Goal: Task Accomplishment & Management: Complete application form

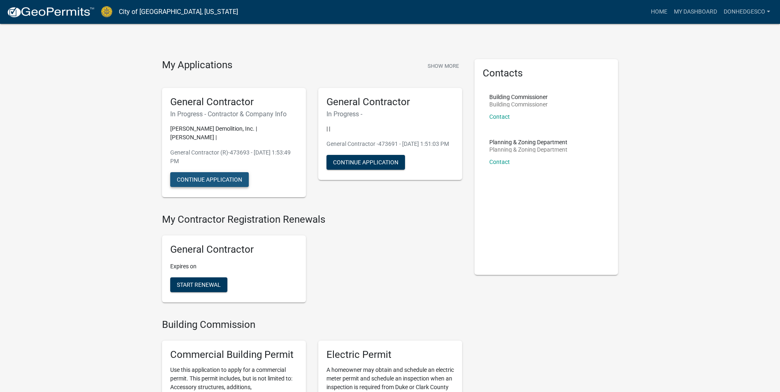
click at [224, 172] on button "Continue Application" at bounding box center [209, 179] width 79 height 15
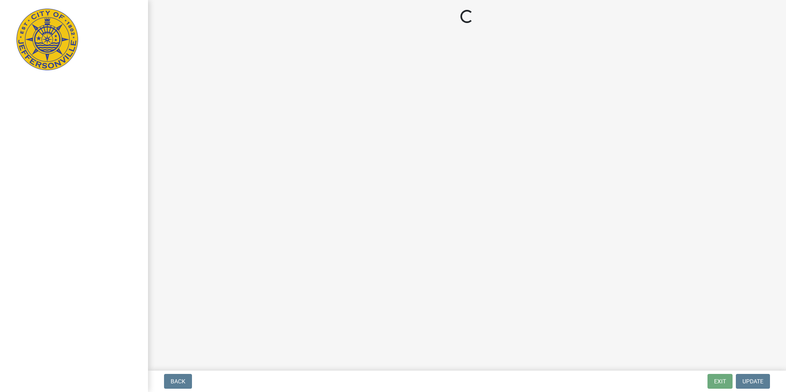
select select "KY"
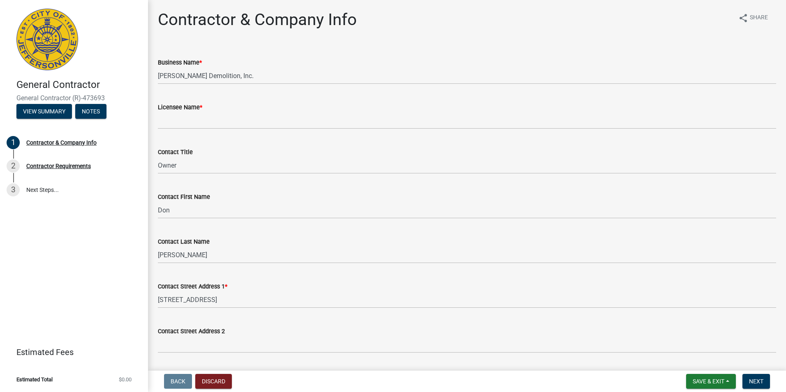
click at [216, 111] on div "Licensee Name *" at bounding box center [467, 107] width 618 height 10
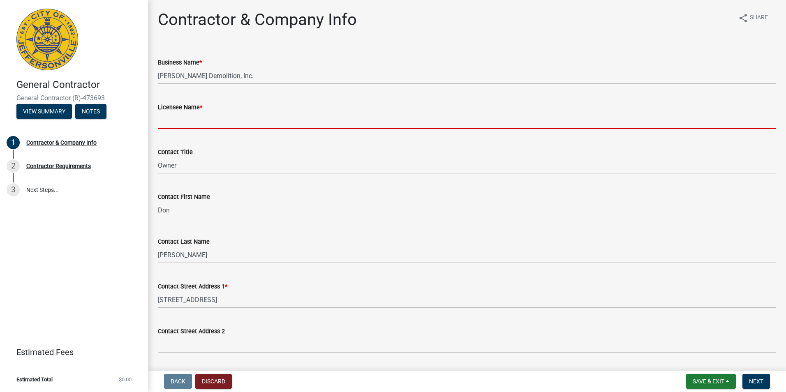
click at [214, 119] on input "Licensee Name *" at bounding box center [467, 120] width 618 height 17
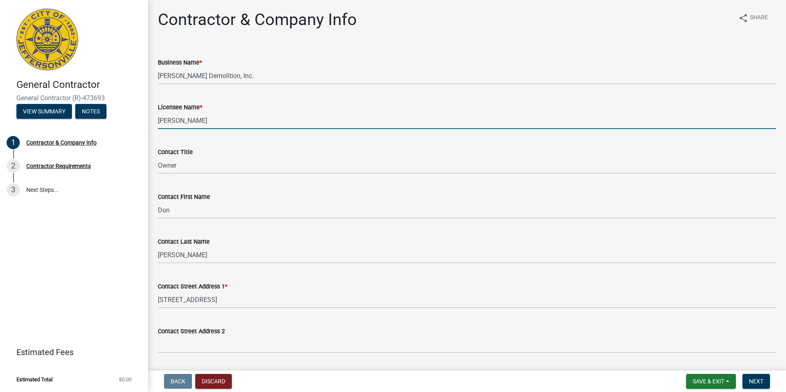
type input "[PERSON_NAME]"
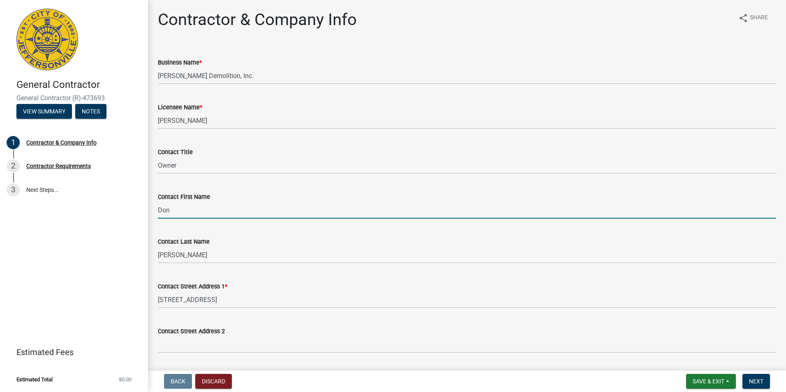
click at [198, 207] on input "Don" at bounding box center [467, 210] width 618 height 17
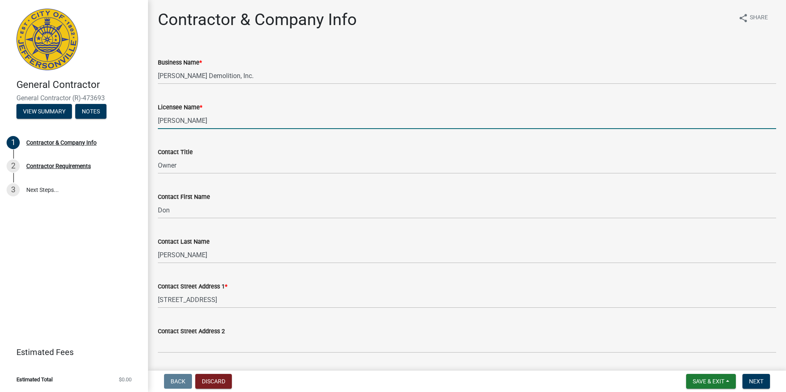
click at [202, 116] on input "[PERSON_NAME]" at bounding box center [467, 120] width 618 height 17
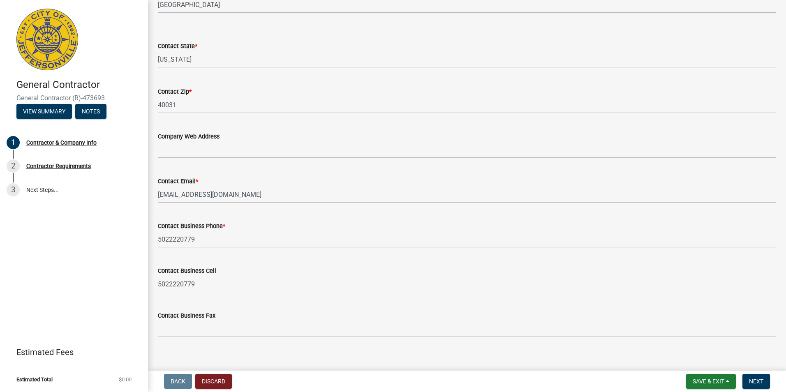
scroll to position [393, 0]
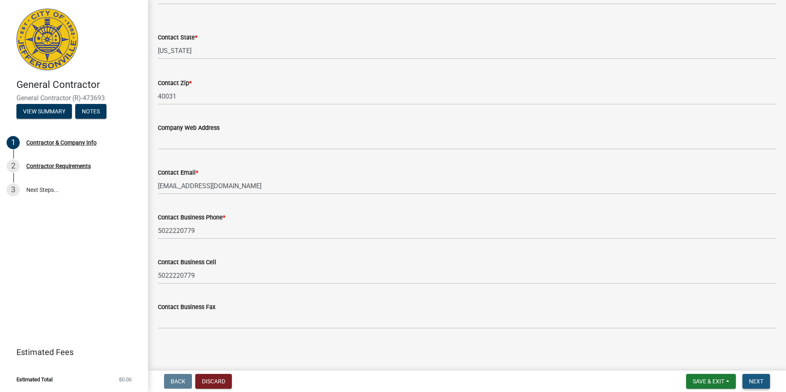
click at [750, 377] on button "Next" at bounding box center [756, 381] width 28 height 15
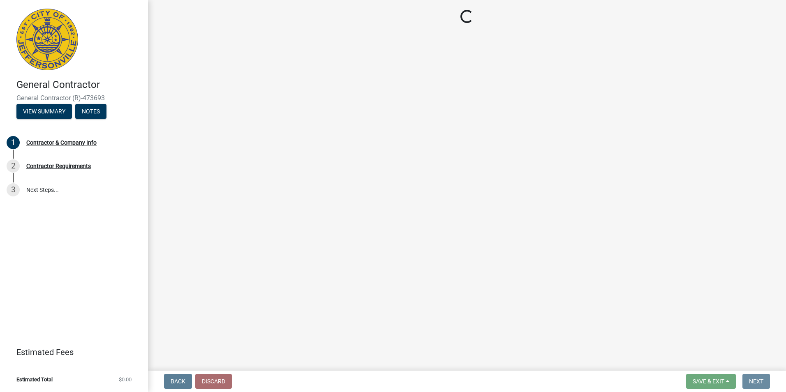
scroll to position [0, 0]
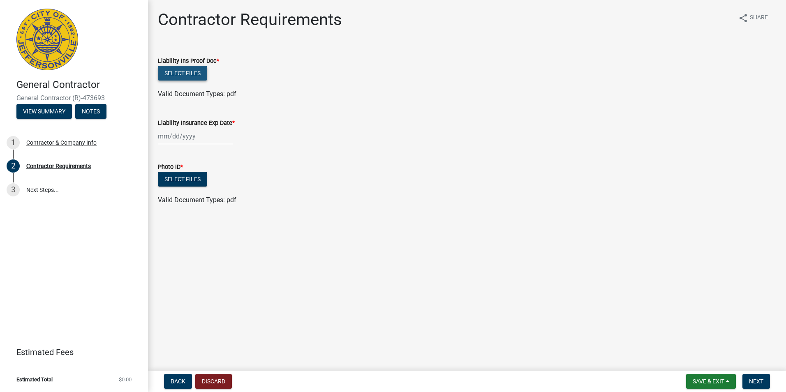
click at [194, 73] on button "Select files" at bounding box center [182, 73] width 49 height 15
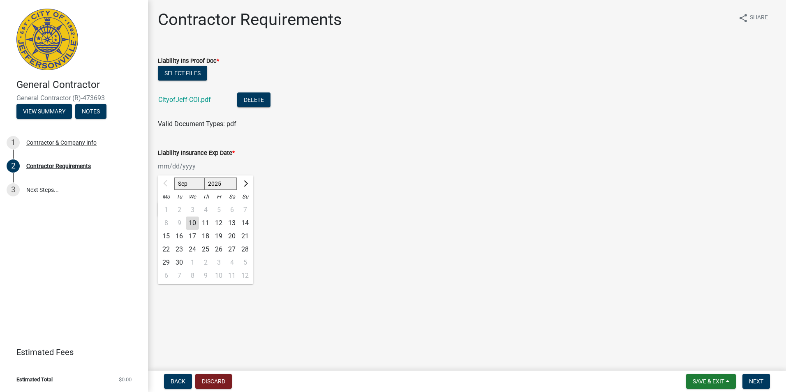
click at [164, 168] on div "Sep Oct Nov Dec 2025 2026 2027 2028 2029 2030 2031 2032 2033 2034 2035 2036 203…" at bounding box center [195, 166] width 75 height 17
click at [227, 182] on select "2025 2026 2027 2028 2029 2030 2031 2032 2033 2034 2035 2036 2037 2038 2039 2040…" at bounding box center [220, 184] width 33 height 12
select select "2026"
click at [204, 178] on select "2025 2026 2027 2028 2029 2030 2031 2032 2033 2034 2035 2036 2037 2038 2039 2040…" at bounding box center [220, 184] width 33 height 12
click at [178, 206] on div "1" at bounding box center [179, 209] width 13 height 13
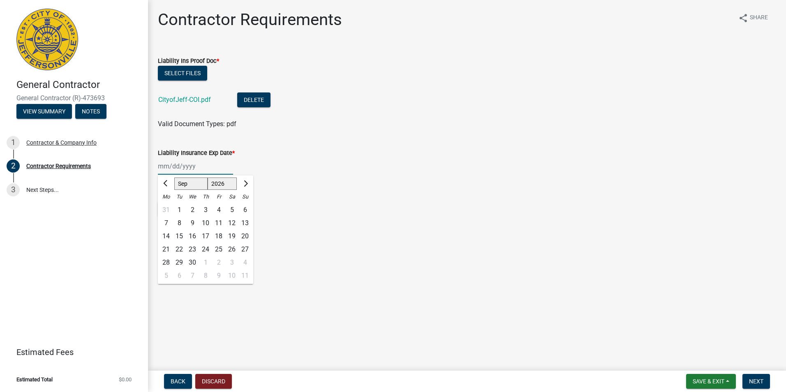
type input "[DATE]"
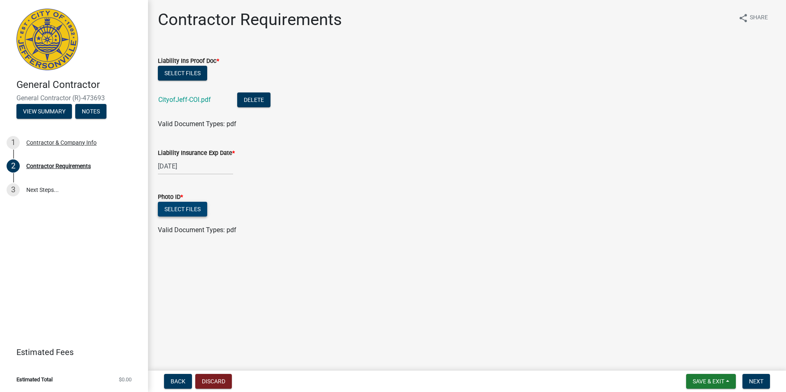
click at [184, 211] on button "Select files" at bounding box center [182, 209] width 49 height 15
click at [182, 235] on link "Dons ID.pdf" at bounding box center [175, 236] width 34 height 8
click at [182, 100] on link "CityofJeff-COI.pdf" at bounding box center [184, 100] width 53 height 8
click at [753, 375] on button "Next" at bounding box center [756, 381] width 28 height 15
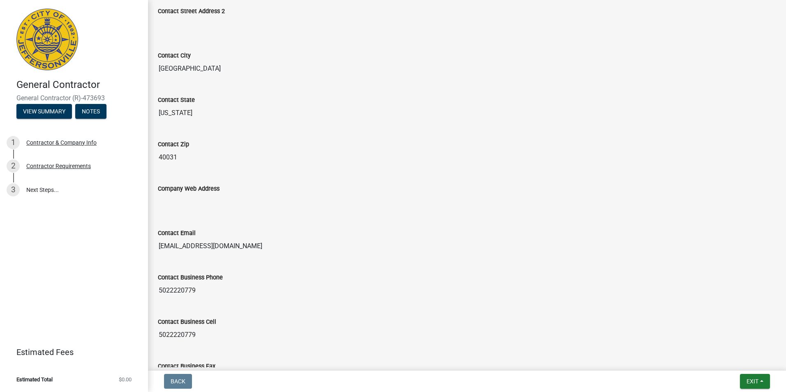
scroll to position [439, 0]
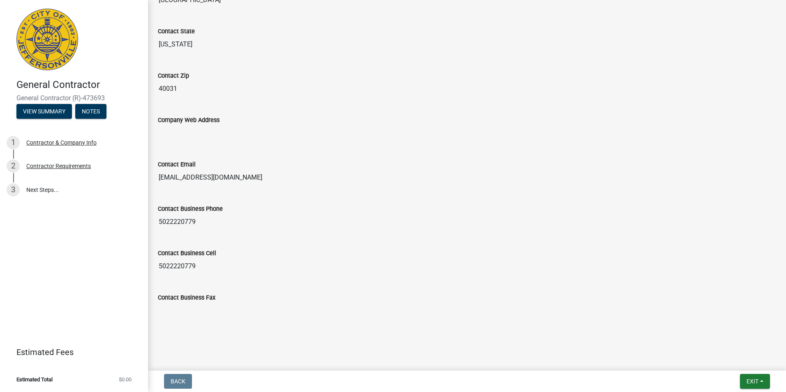
click at [217, 313] on input "Contact Business Fax" at bounding box center [467, 311] width 618 height 16
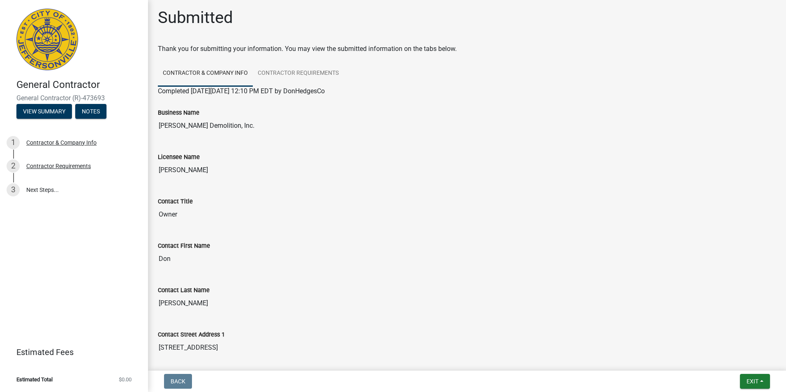
scroll to position [0, 0]
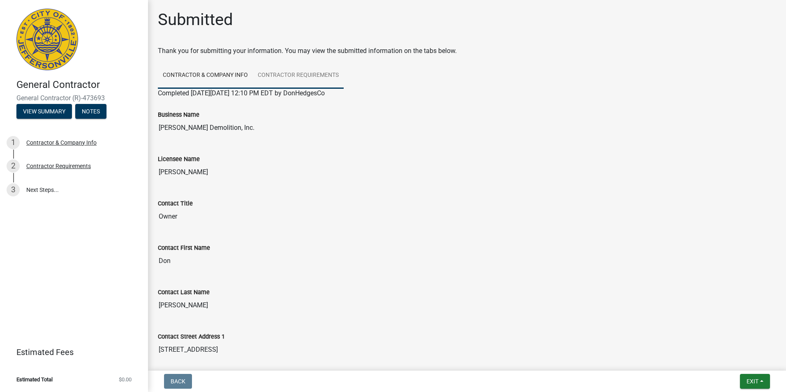
click at [284, 72] on link "Contractor Requirements" at bounding box center [298, 75] width 91 height 26
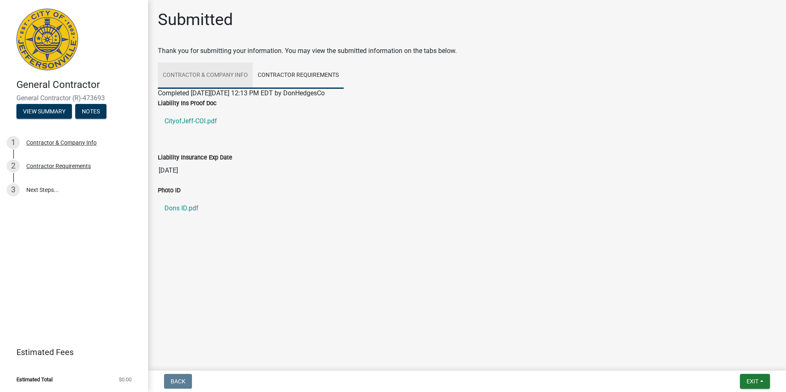
click at [201, 70] on link "Contractor & Company Info" at bounding box center [205, 75] width 95 height 26
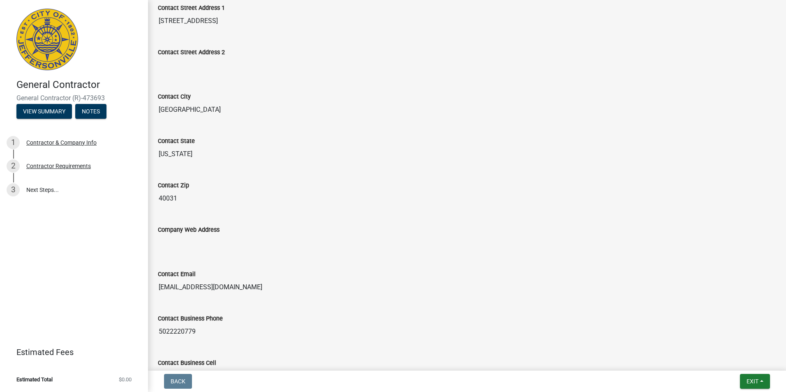
scroll to position [439, 0]
